Goal: Task Accomplishment & Management: Use online tool/utility

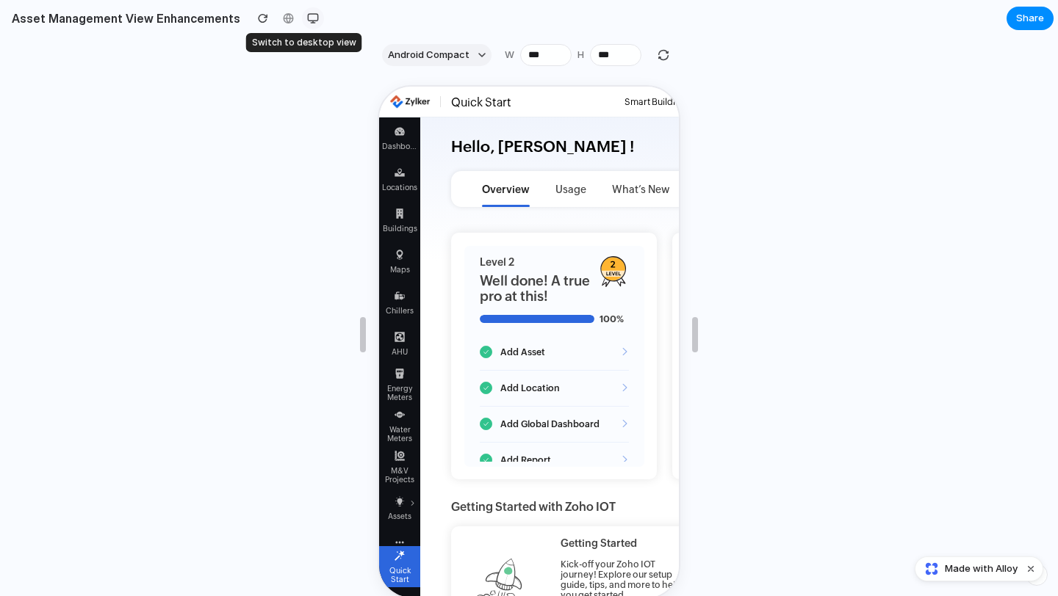
click at [307, 19] on div "button" at bounding box center [313, 18] width 12 height 12
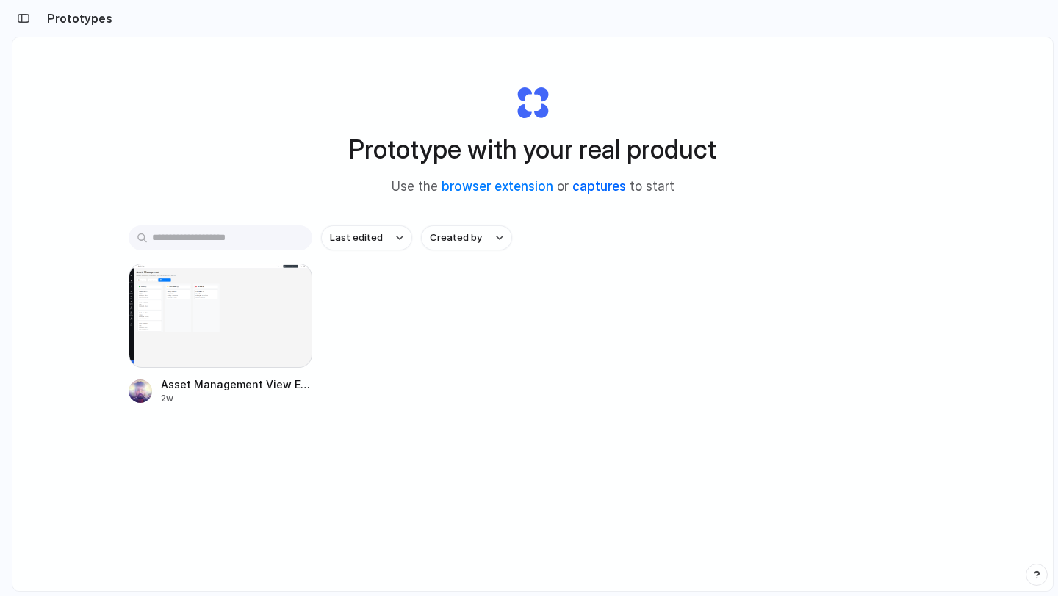
click at [596, 184] on link "captures" at bounding box center [599, 186] width 54 height 15
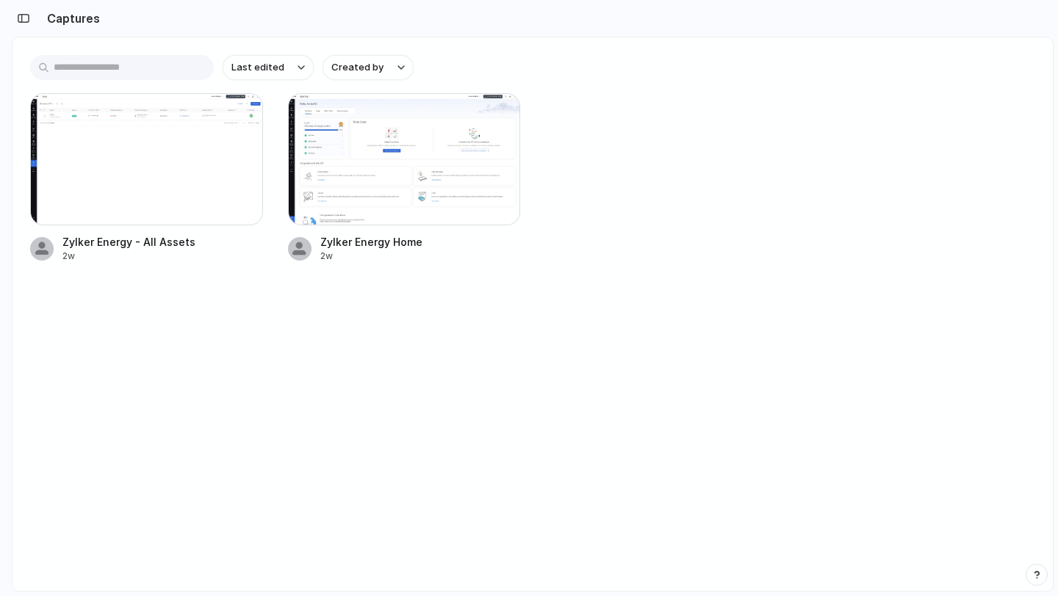
click at [572, 148] on div "Zylker Energy - All Assets 2w Zylker Energy Home 2w" at bounding box center [532, 178] width 1005 height 170
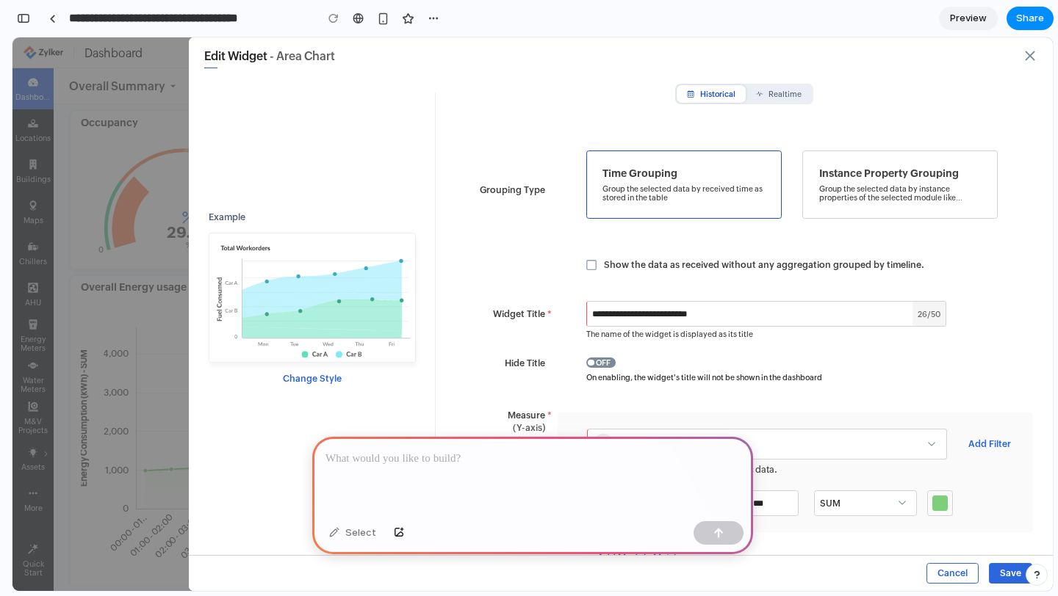
click at [464, 458] on p at bounding box center [532, 459] width 414 height 18
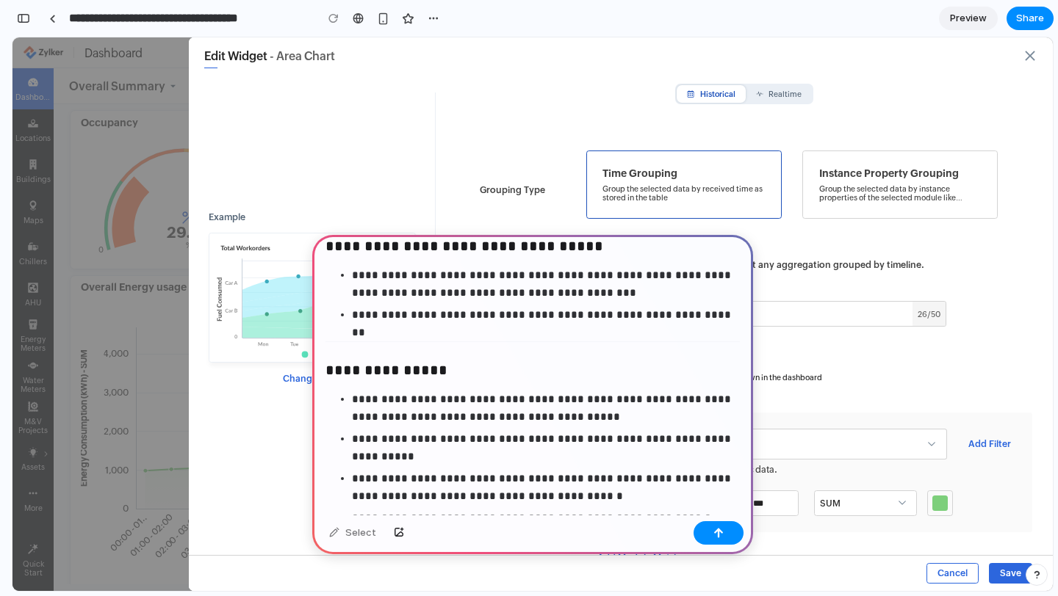
scroll to position [1997, 0]
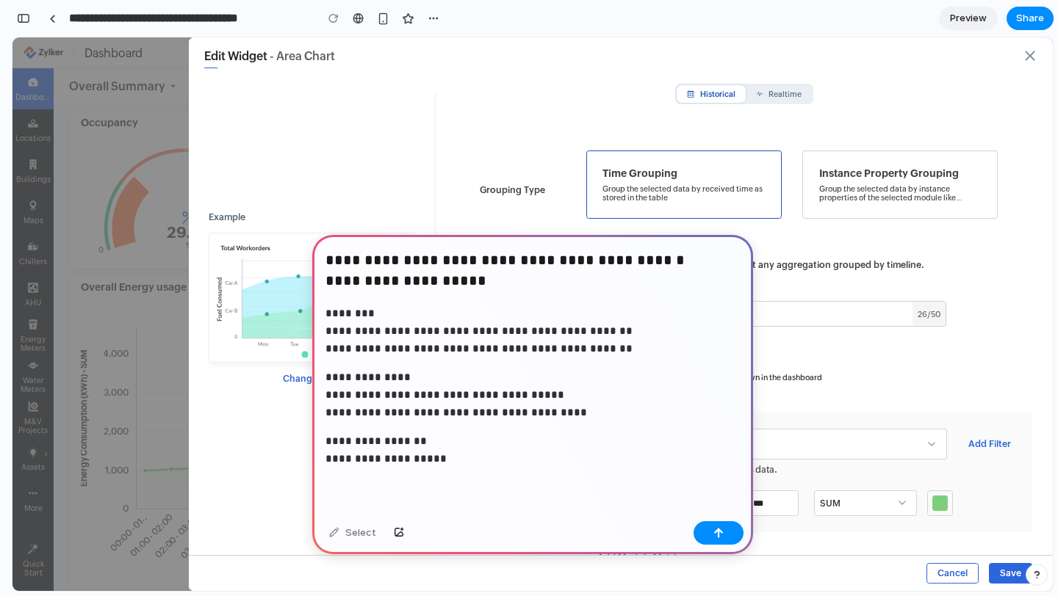
scroll to position [2393, 0]
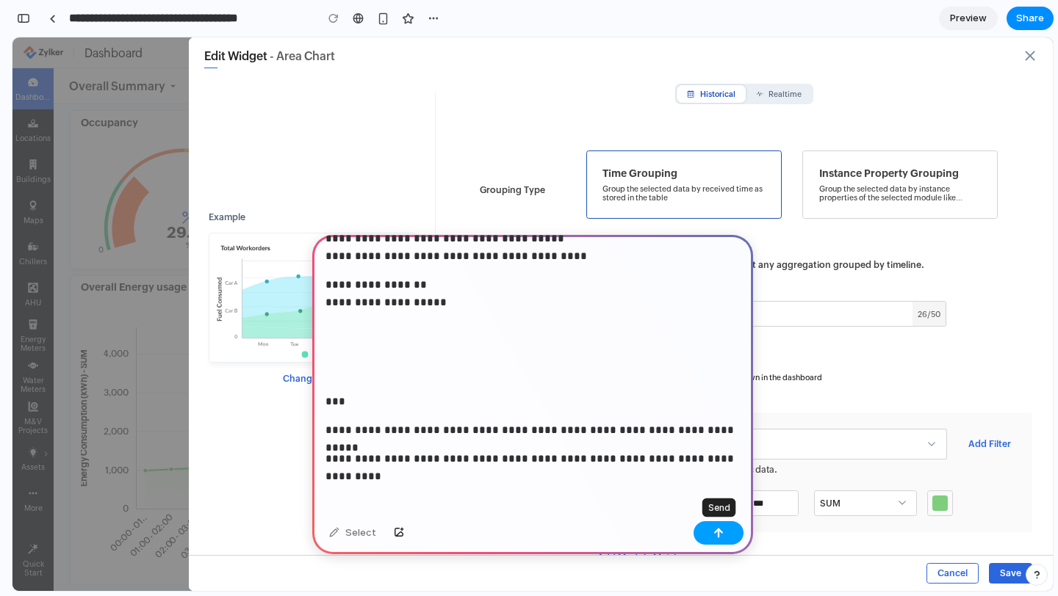
click at [722, 526] on button "button" at bounding box center [718, 533] width 50 height 24
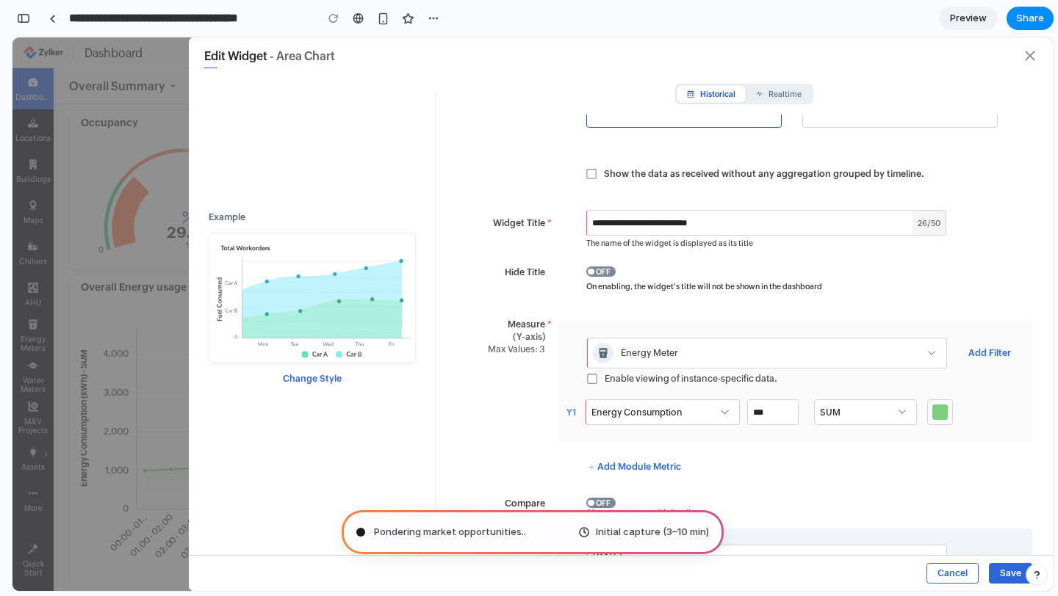
scroll to position [0, 0]
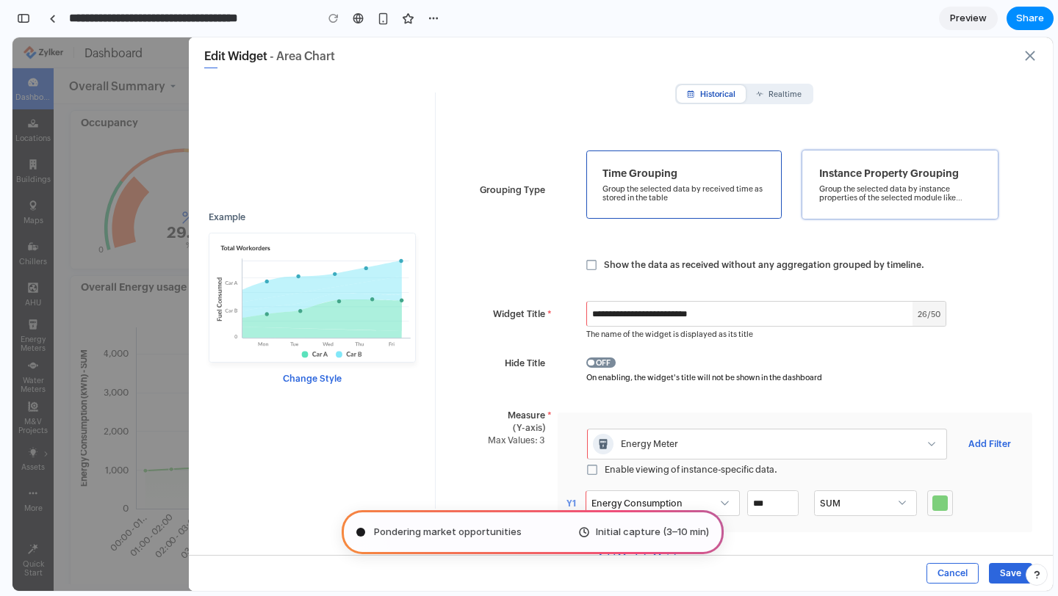
click div "Instance Property Grouping Group the selected data by instance properties of th…"
click div "Time Grouping Group the selected data by received time as stored in the table"
click at [680, 530] on span "Initial capture (3–10 min)" at bounding box center [652, 532] width 113 height 15
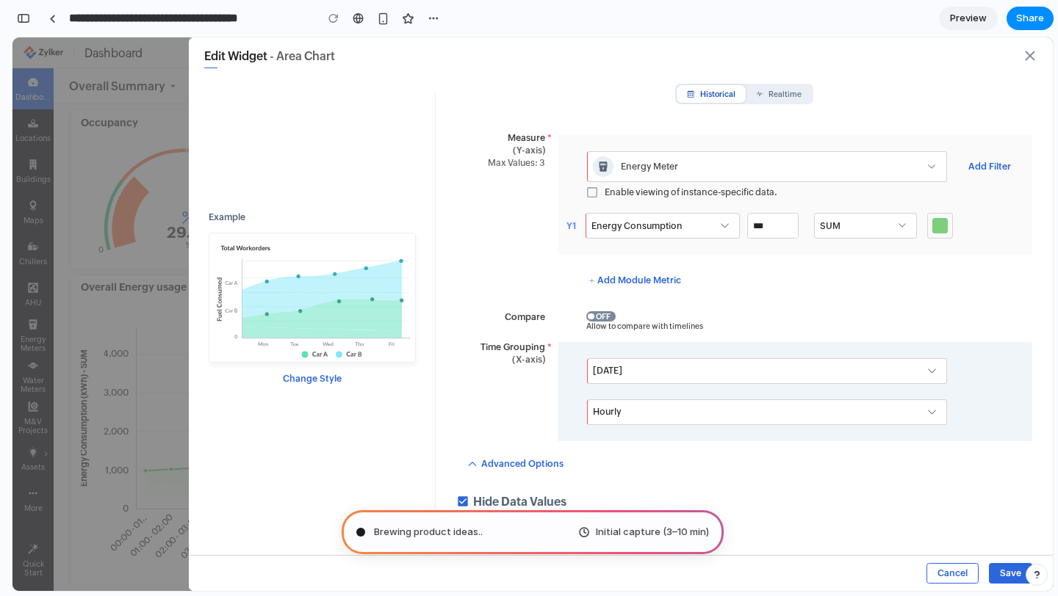
scroll to position [282, 0]
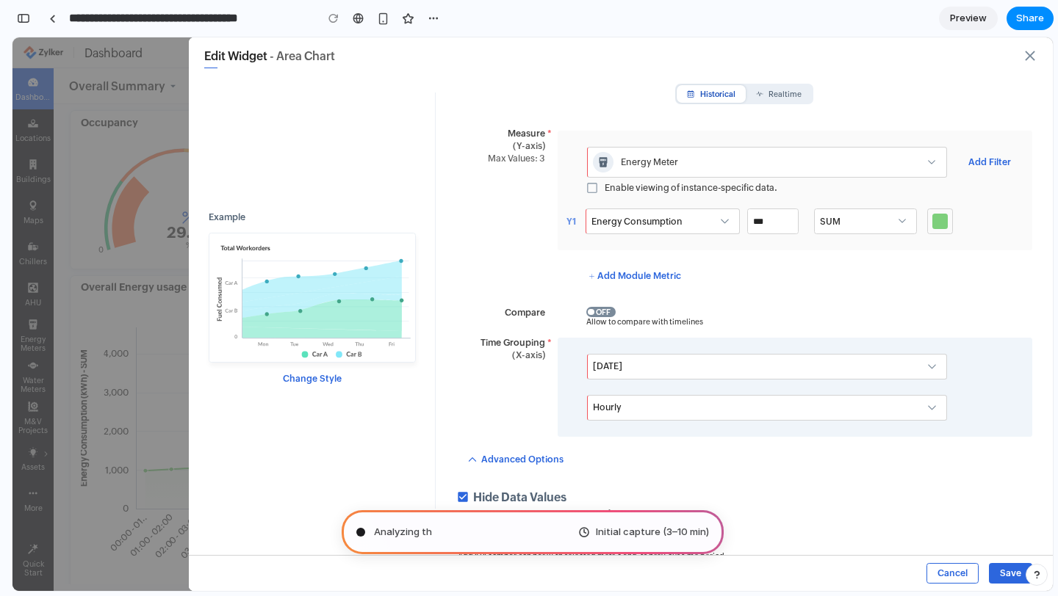
type input "**********"
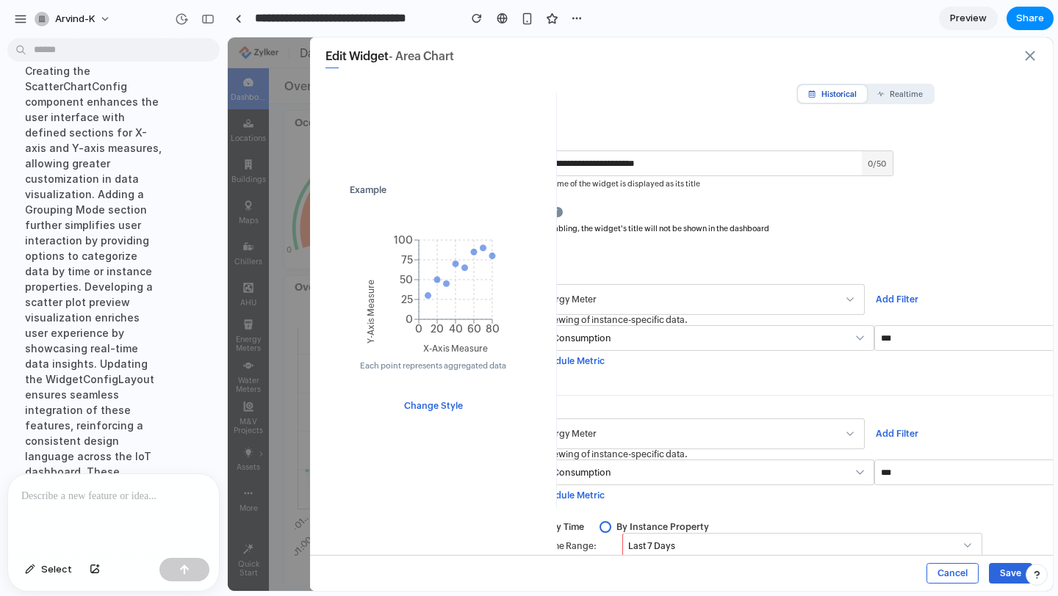
scroll to position [3250, 0]
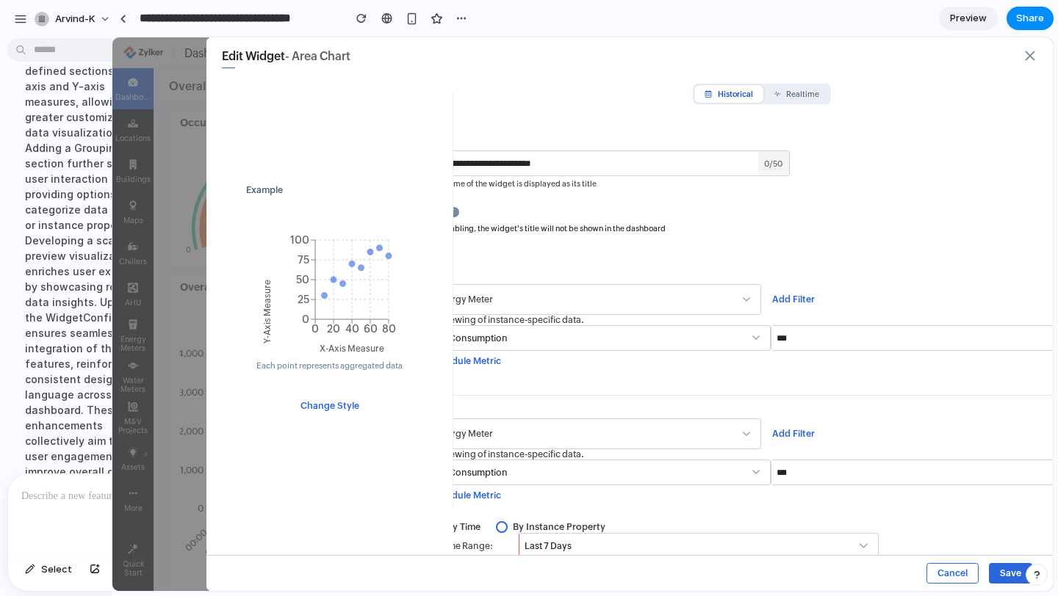
drag, startPoint x: 322, startPoint y: 328, endPoint x: 107, endPoint y: 322, distance: 215.3
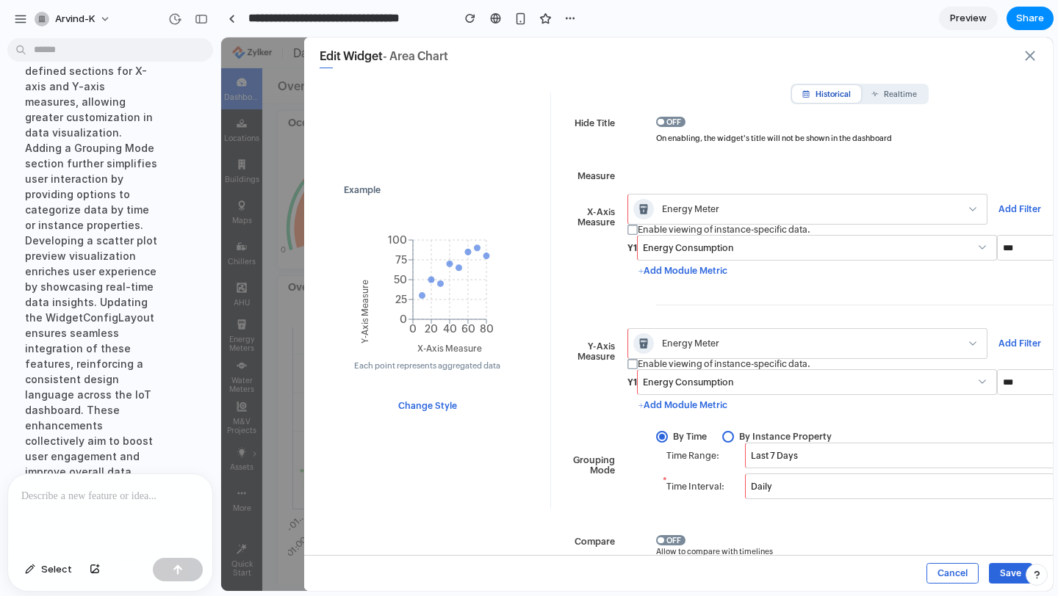
scroll to position [91, 0]
click div
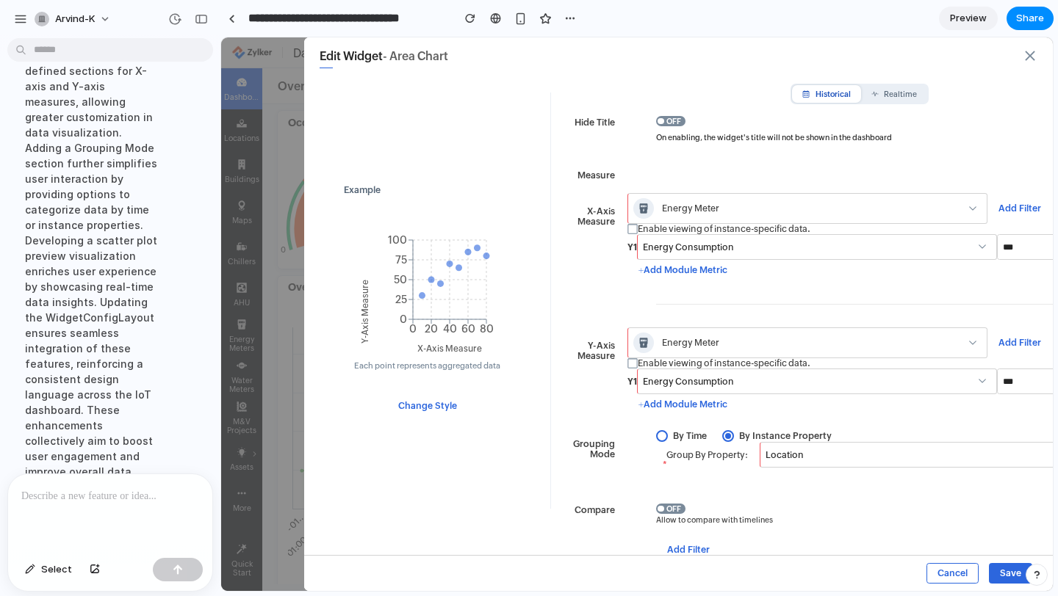
click div
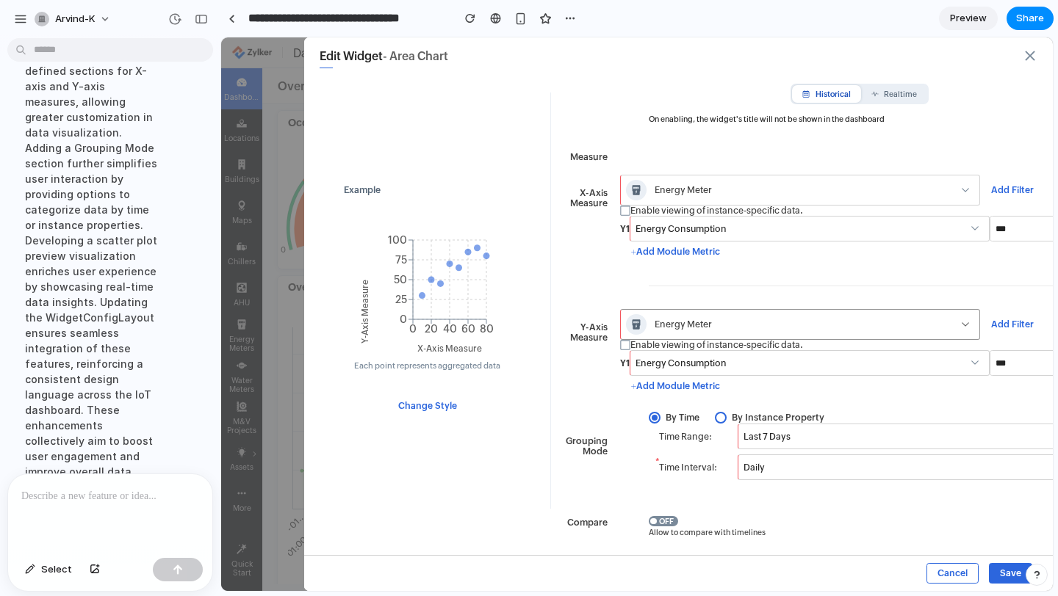
scroll to position [163, 7]
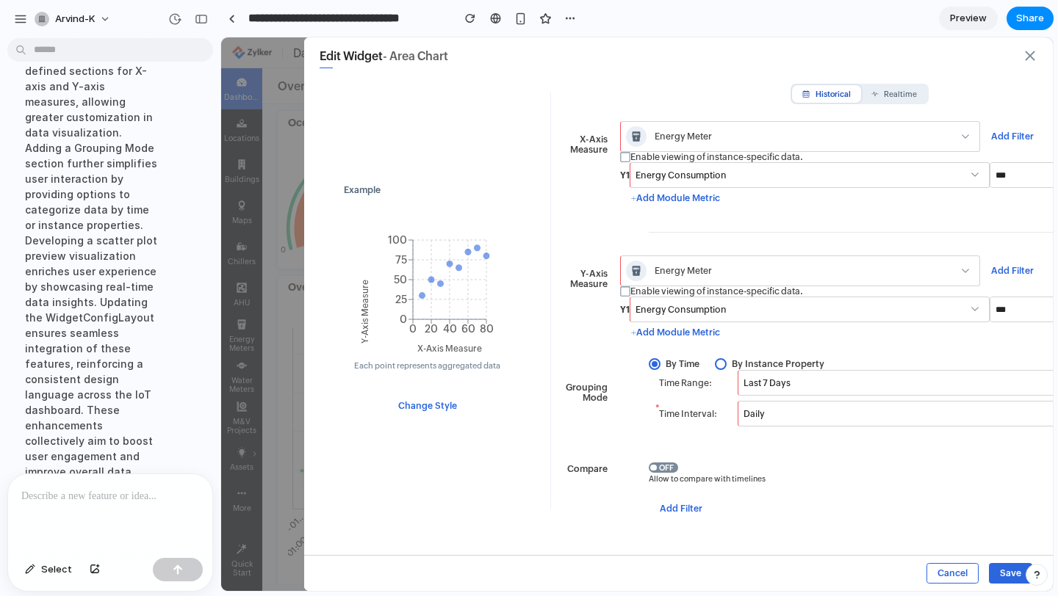
click div
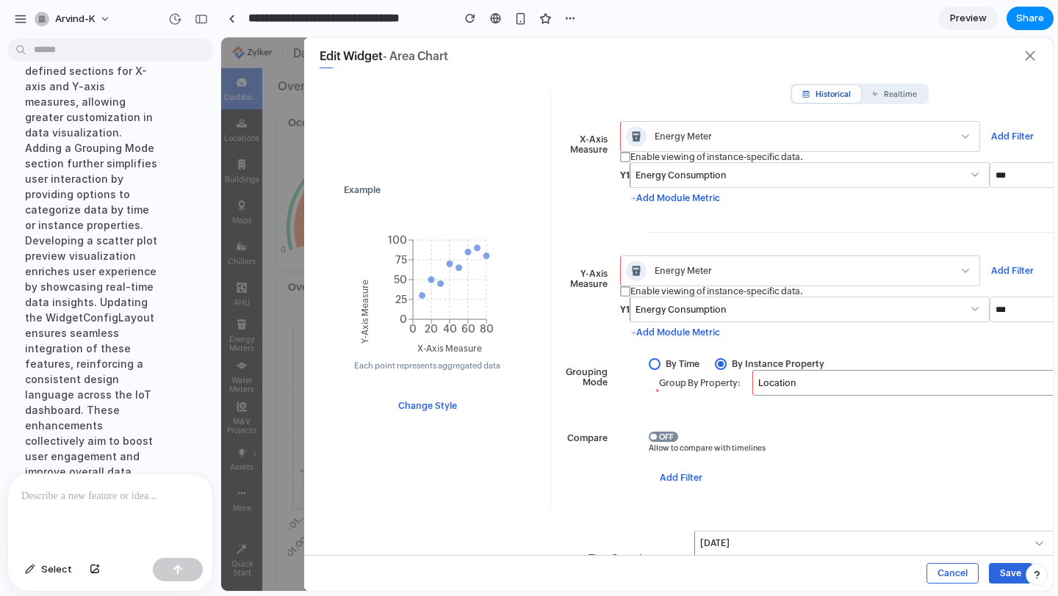
click span "Location"
click span "By Time"
